Goal: Task Accomplishment & Management: Use online tool/utility

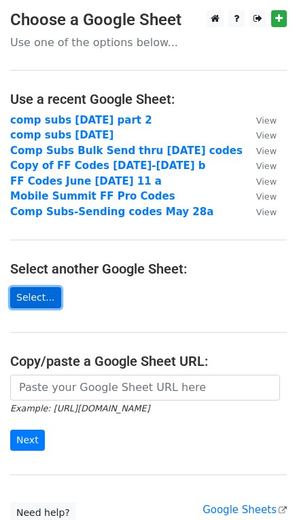
click at [37, 296] on link "Select..." at bounding box center [35, 297] width 51 height 21
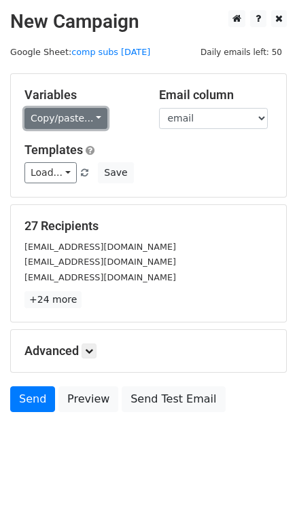
click at [94, 119] on link "Copy/paste..." at bounding box center [65, 118] width 83 height 21
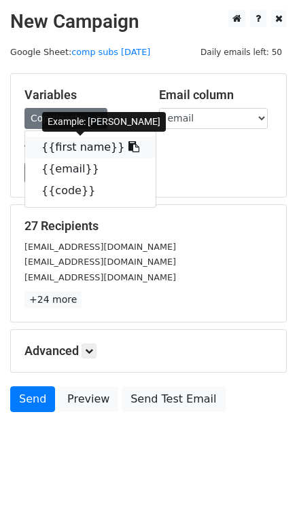
click at [89, 142] on link "{{first name}}" at bounding box center [90, 148] width 130 height 22
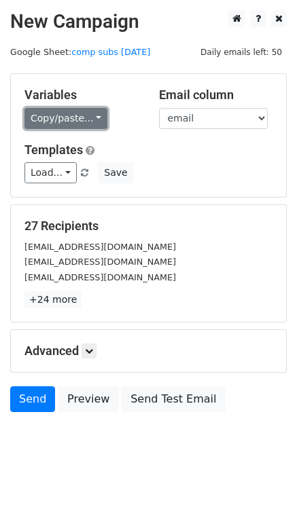
click at [88, 115] on link "Copy/paste..." at bounding box center [65, 118] width 83 height 21
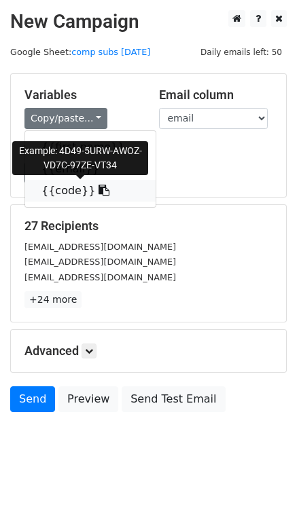
click at [71, 191] on link "{{code}}" at bounding box center [90, 191] width 130 height 22
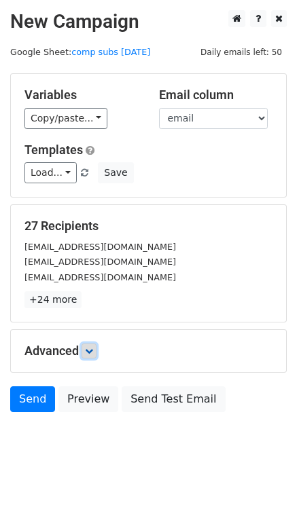
click at [93, 351] on icon at bounding box center [89, 351] width 8 height 8
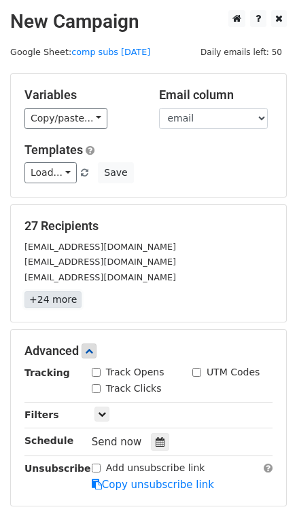
click at [39, 300] on link "+24 more" at bounding box center [52, 299] width 57 height 17
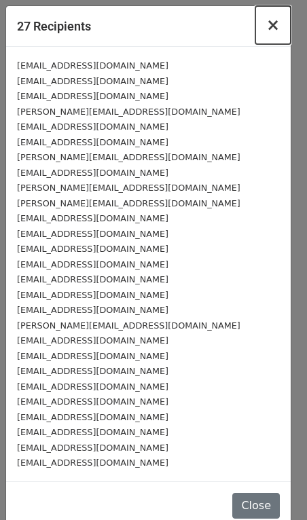
click at [266, 26] on span "×" at bounding box center [273, 25] width 14 height 19
